Goal: Find specific page/section: Find specific page/section

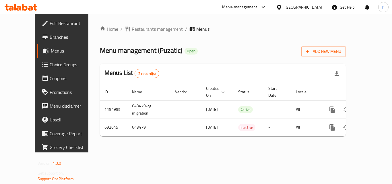
click at [298, 6] on div "[GEOGRAPHIC_DATA]" at bounding box center [303, 7] width 38 height 6
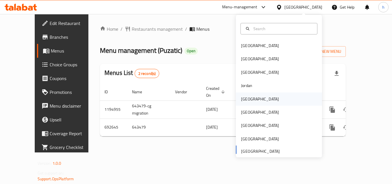
click at [250, 101] on div "[GEOGRAPHIC_DATA]" at bounding box center [259, 98] width 47 height 13
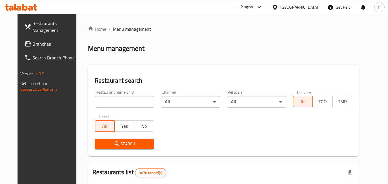
click at [32, 42] on span "Branches" at bounding box center [54, 43] width 45 height 7
